Goal: Task Accomplishment & Management: Use online tool/utility

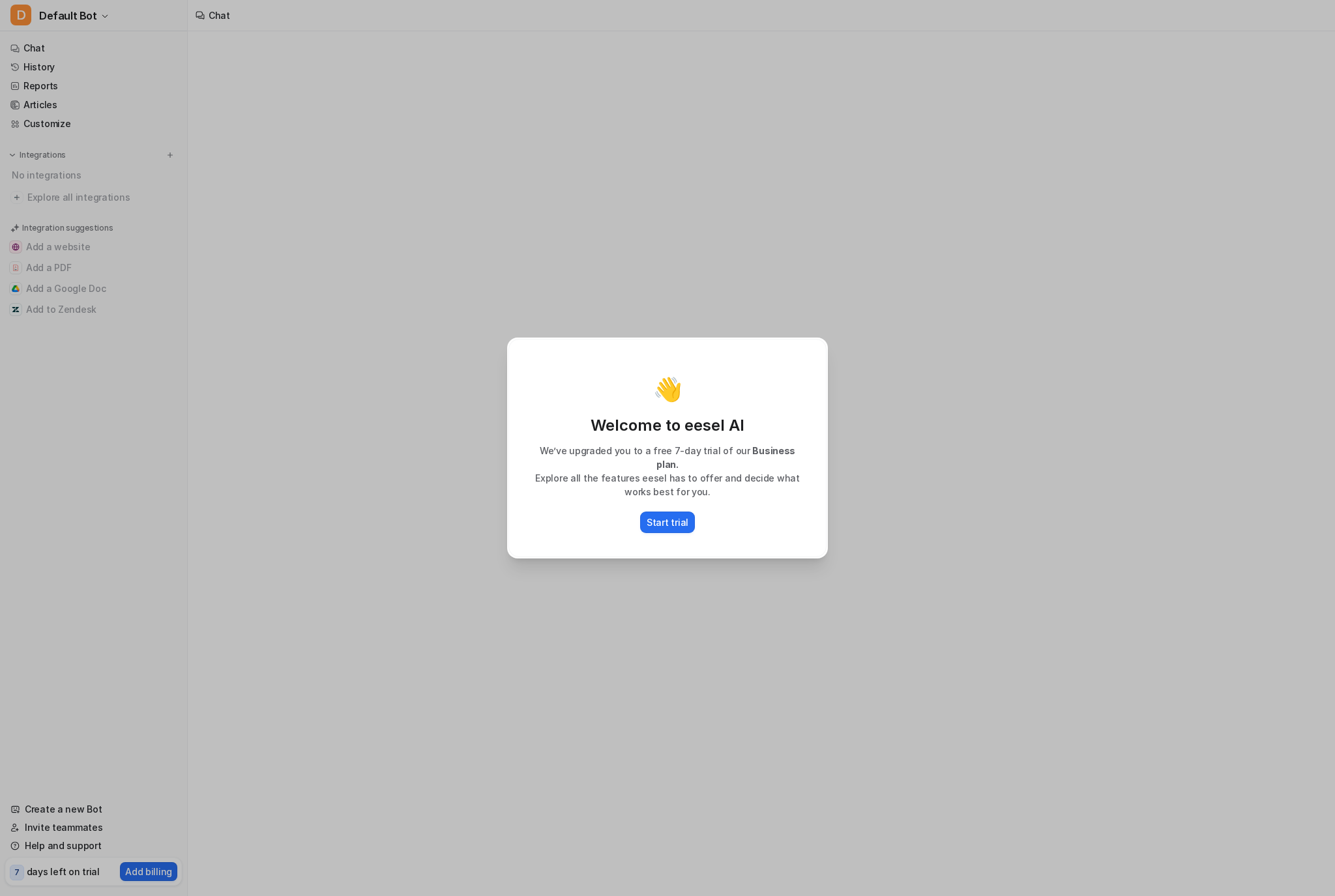
drag, startPoint x: 685, startPoint y: 521, endPoint x: 695, endPoint y: 522, distance: 10.0
click at [685, 520] on p "Start trial" at bounding box center [667, 522] width 41 height 13
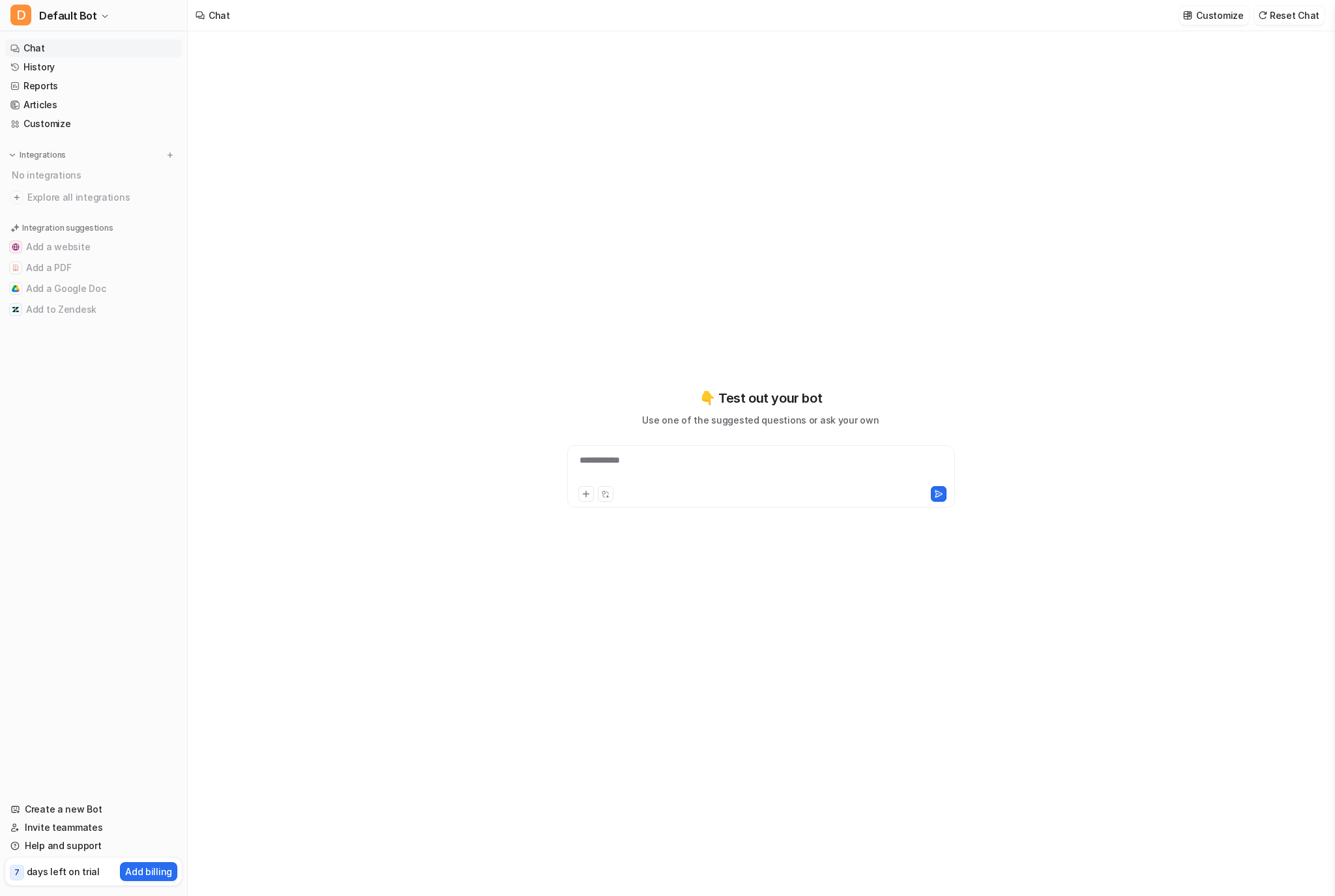
type textarea "**********"
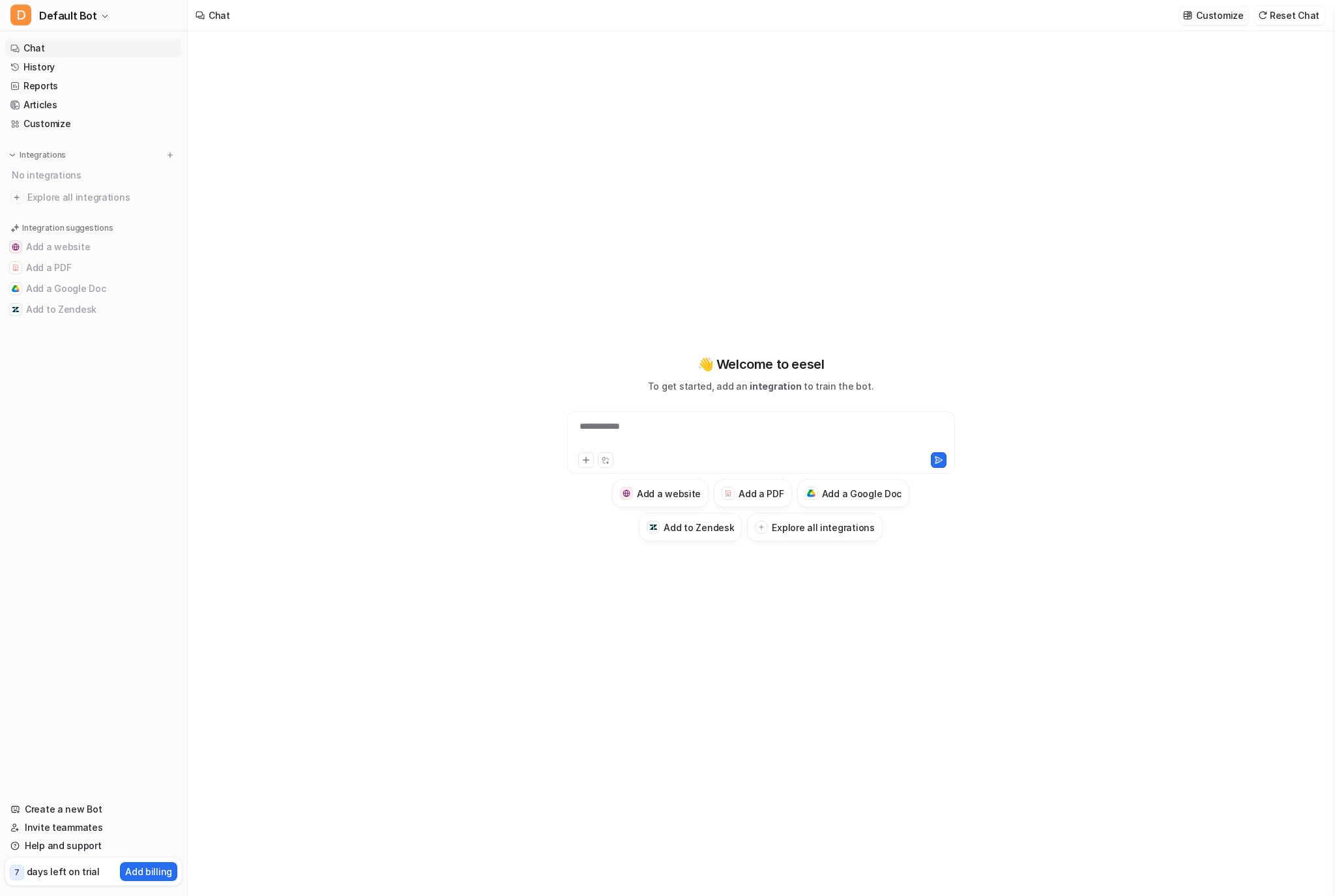
click at [1215, 14] on p "Customize" at bounding box center [1219, 15] width 47 height 13
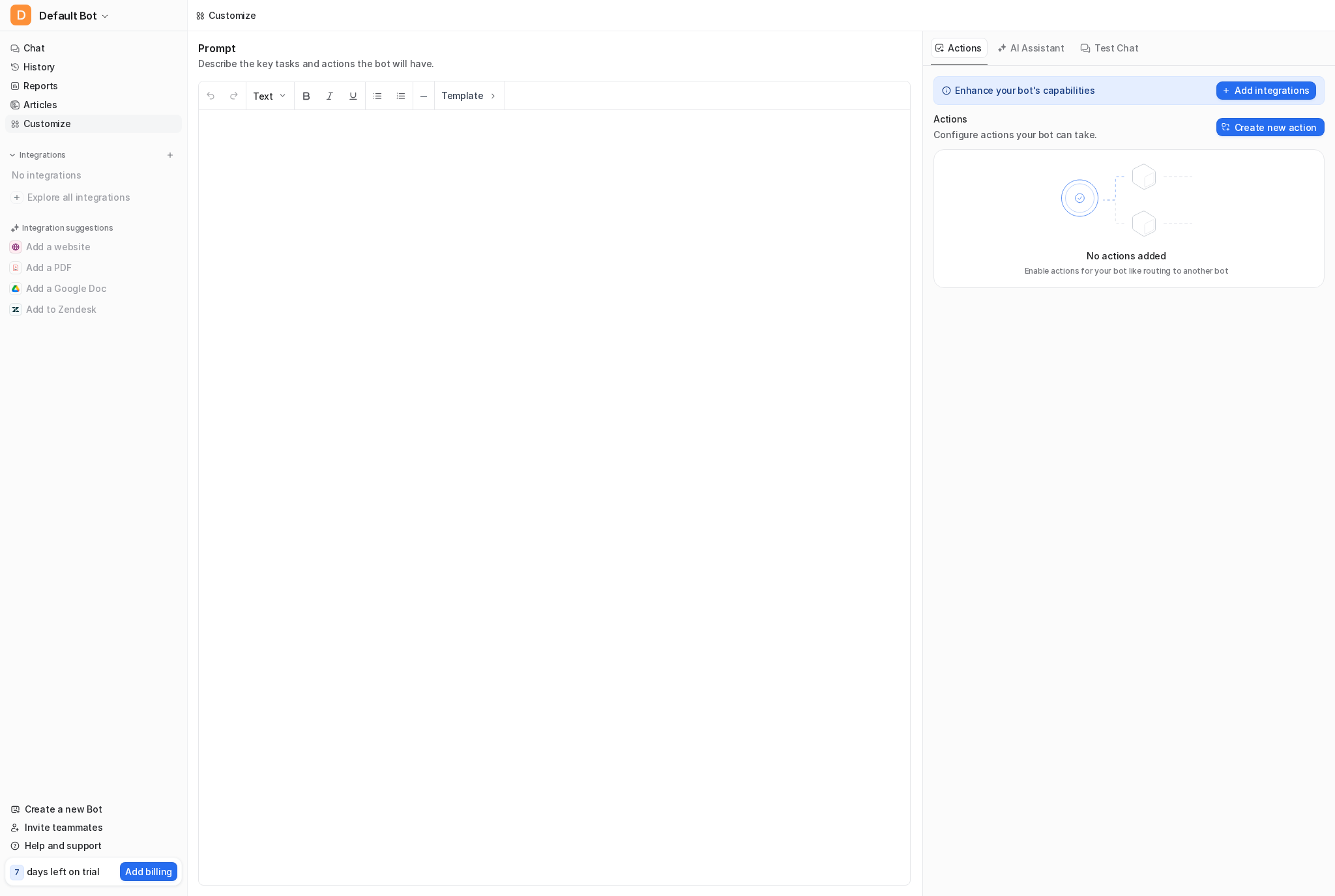
click at [92, 157] on div "Integrations" at bounding box center [94, 155] width 166 height 13
click at [15, 157] on img at bounding box center [13, 155] width 9 height 9
click at [172, 153] on img at bounding box center [170, 155] width 9 height 9
